Goal: Transaction & Acquisition: Purchase product/service

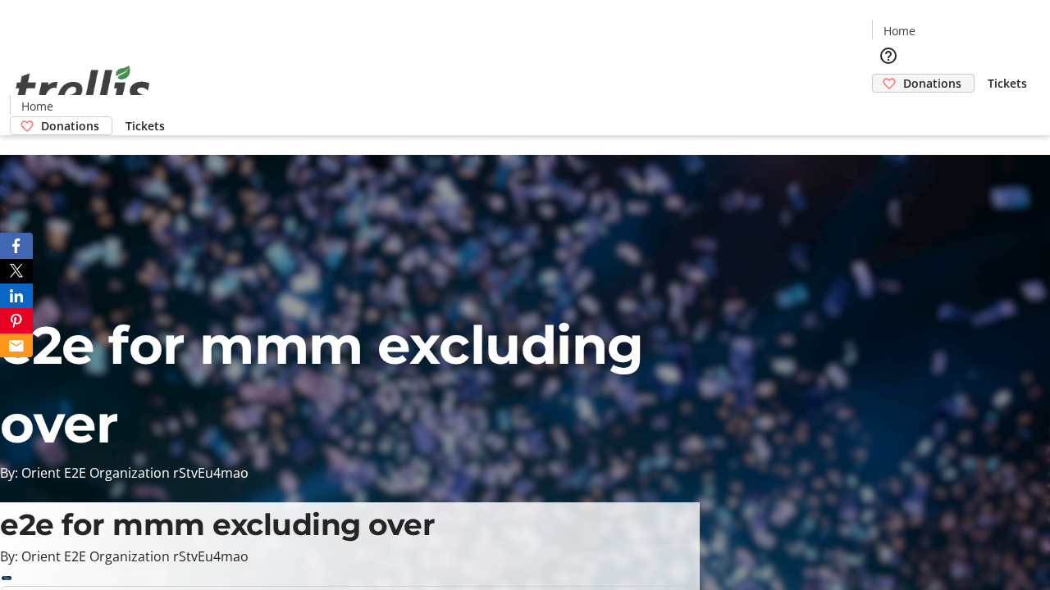
click at [903, 75] on span "Donations" at bounding box center [932, 83] width 58 height 17
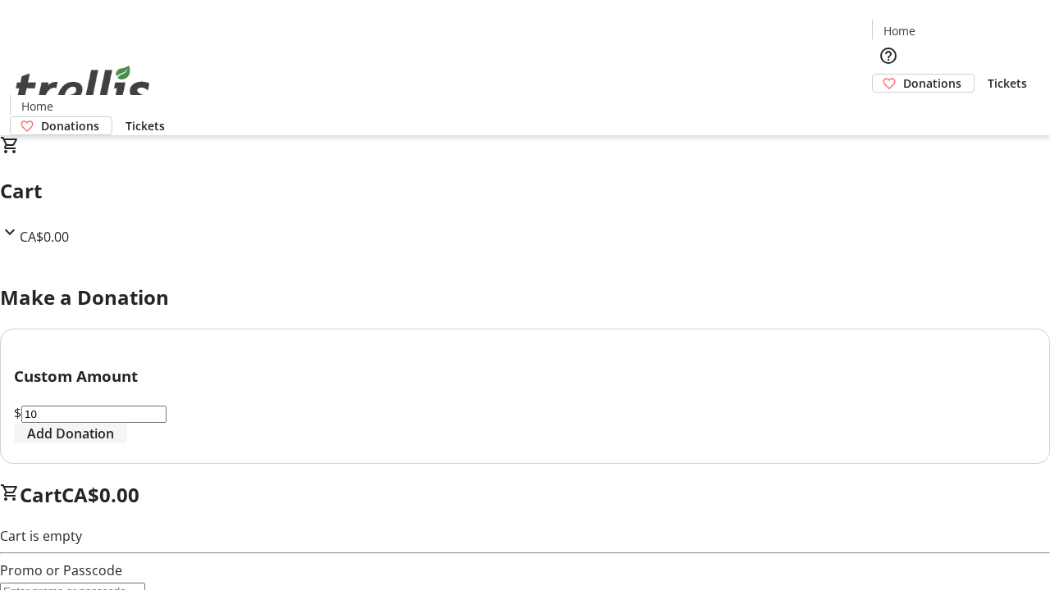
click at [114, 444] on span "Add Donation" at bounding box center [70, 434] width 87 height 20
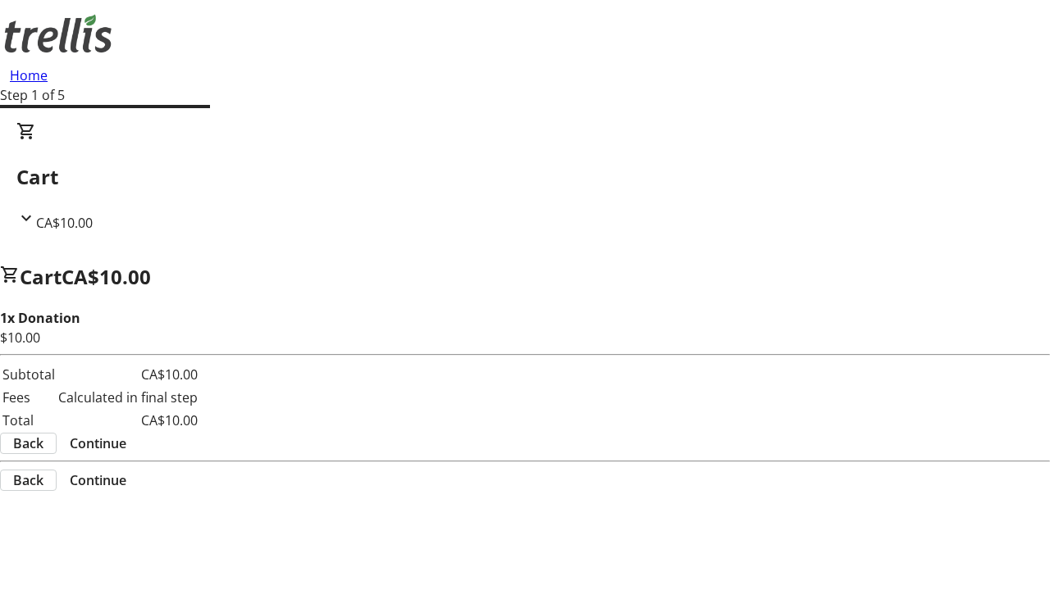
select select "CA"
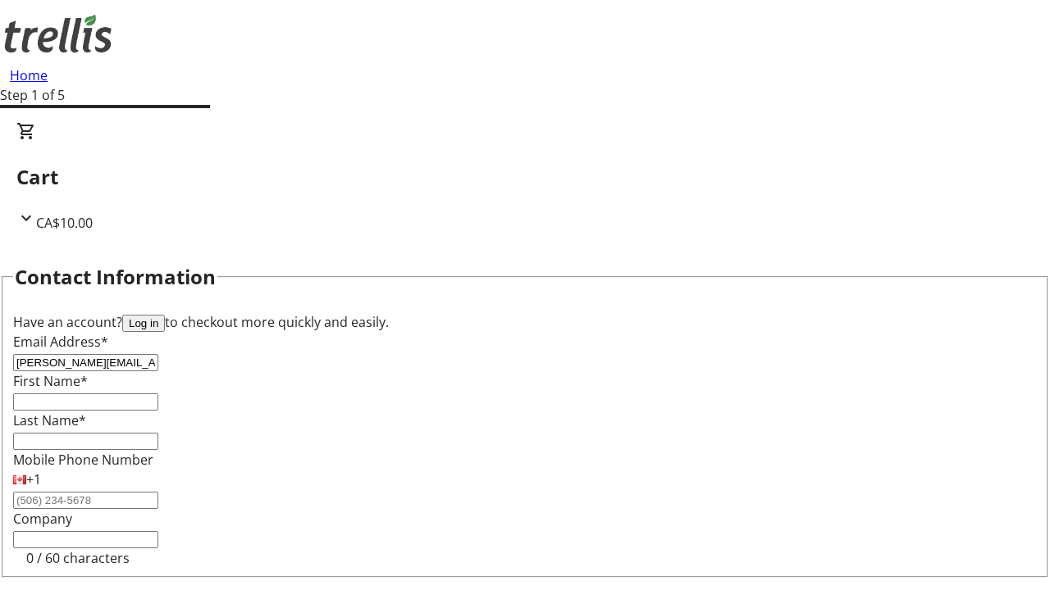
type input "[PERSON_NAME][EMAIL_ADDRESS][DOMAIN_NAME]"
type input "[PERSON_NAME]"
type input "[STREET_ADDRESS][PERSON_NAME]"
type input "Kelowna"
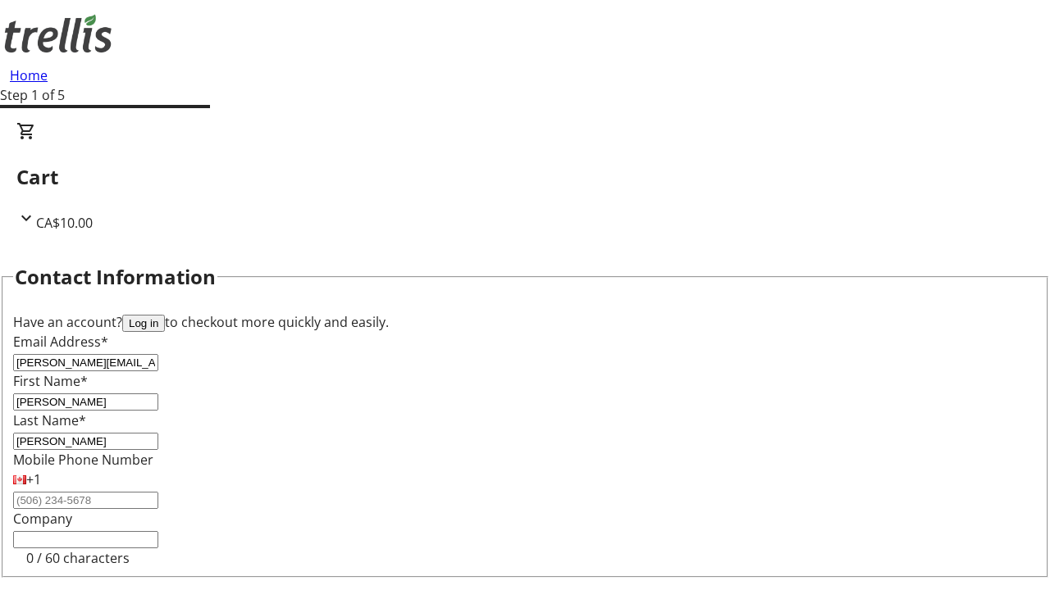
select select "BC"
type input "Kelowna"
type input "V1Y 0C2"
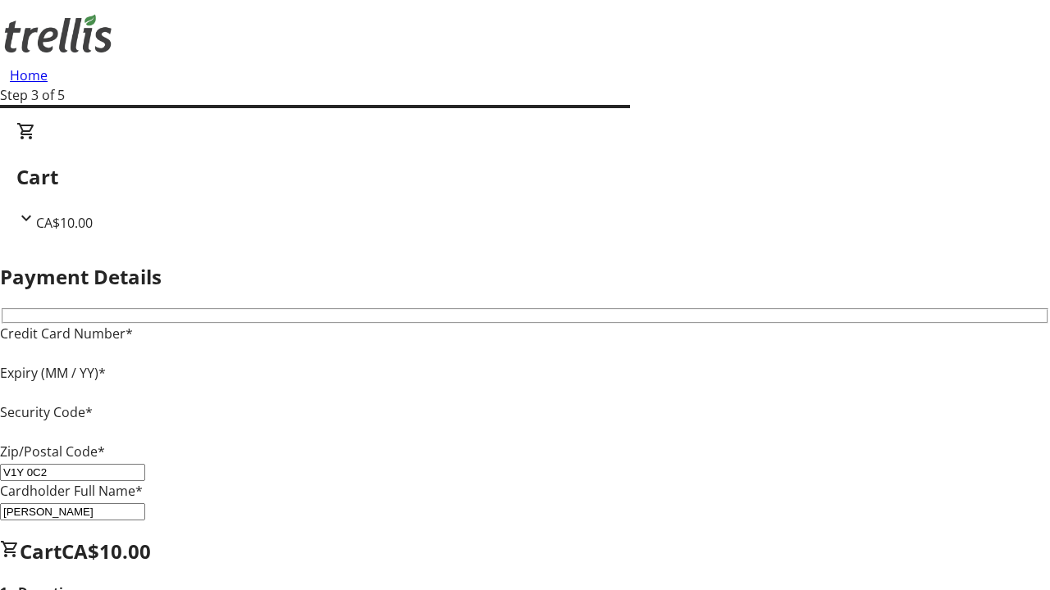
type input "V1Y 0C2"
